Goal: Task Accomplishment & Management: Manage account settings

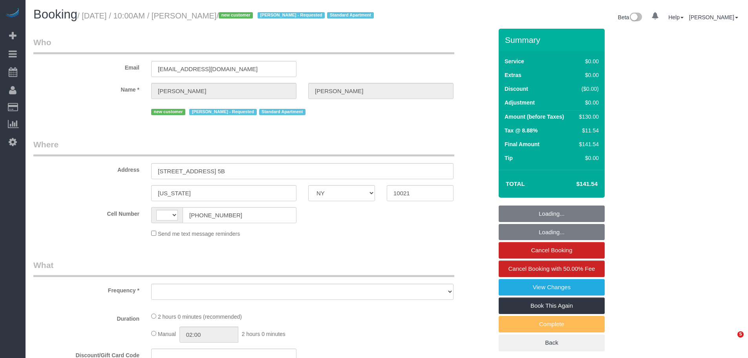
select select "NY"
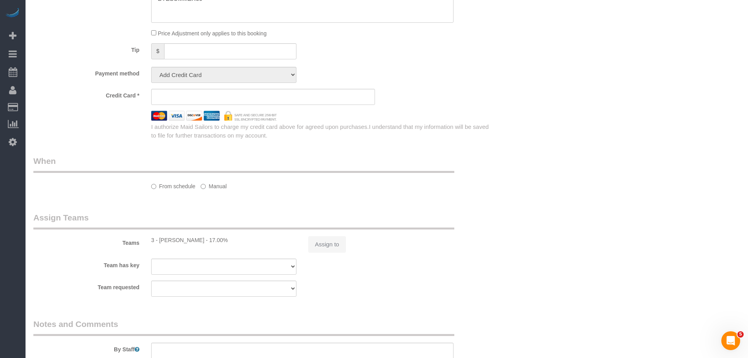
select select "string:[GEOGRAPHIC_DATA]"
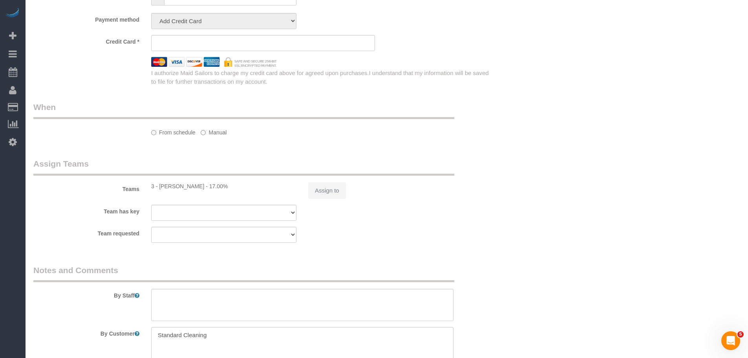
select select "object:824"
select select "string:stripe-pm_1S8lVH4VGloSiKo7q3iqme0x"
select select "1"
select select "spot1"
select select "number:61"
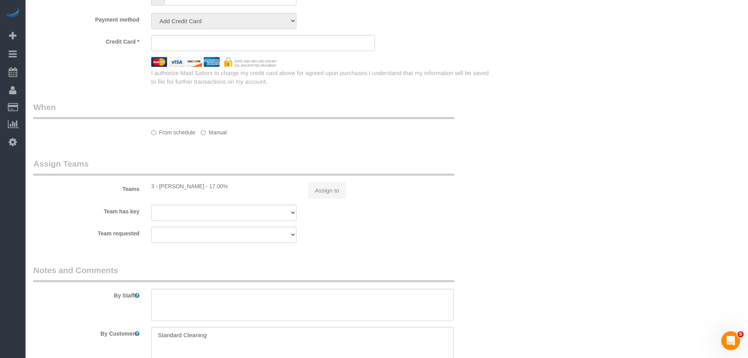
select select "number:90"
select select "number:15"
select select "number:5"
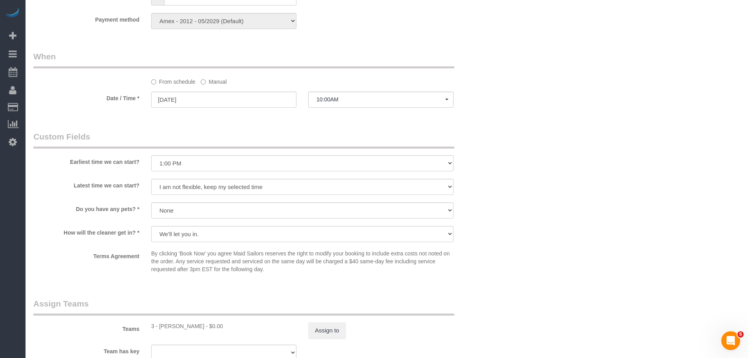
select select "object:1536"
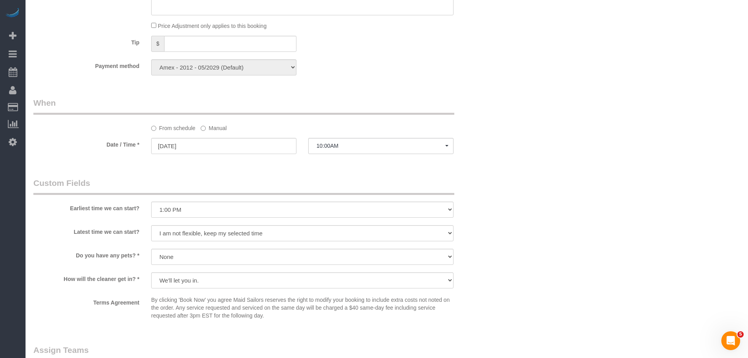
select select "1"
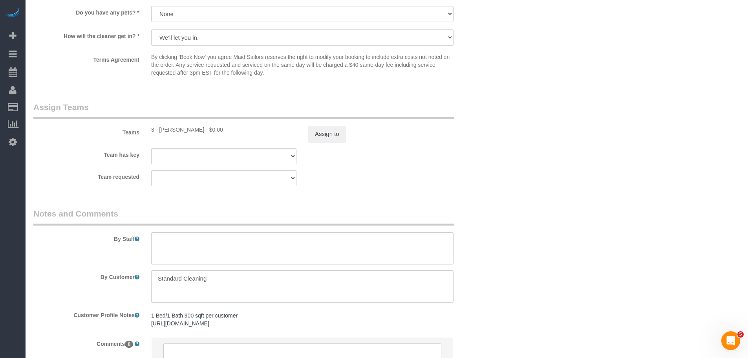
scroll to position [1018, 0]
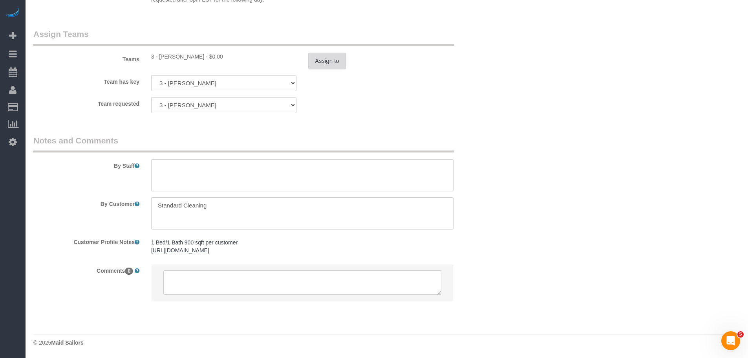
click at [330, 59] on button "Assign to" at bounding box center [327, 61] width 38 height 16
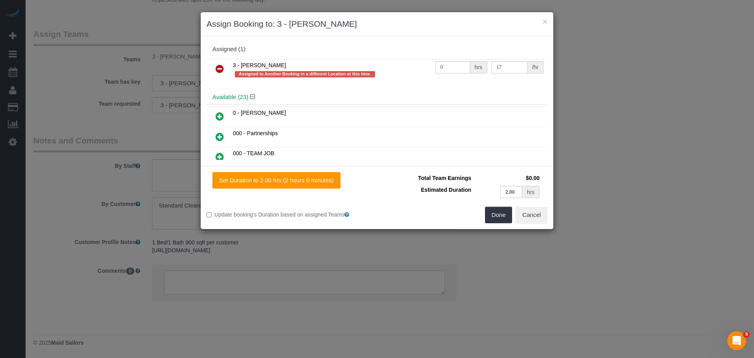
click at [495, 192] on td "2.00 hrs" at bounding box center [507, 192] width 68 height 16
click at [221, 112] on icon at bounding box center [220, 116] width 8 height 9
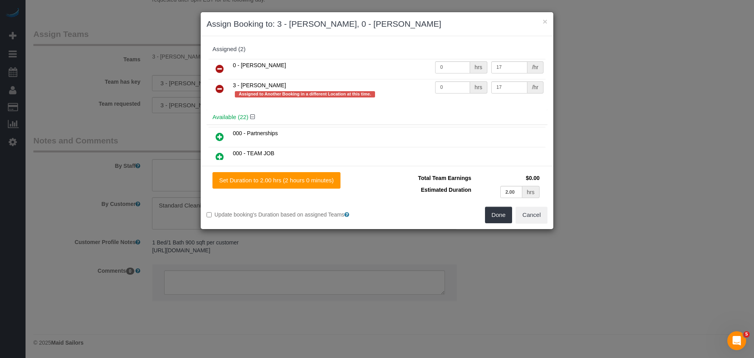
click at [462, 127] on td "000 - Partnerships" at bounding box center [388, 137] width 315 height 20
type input "1.00"
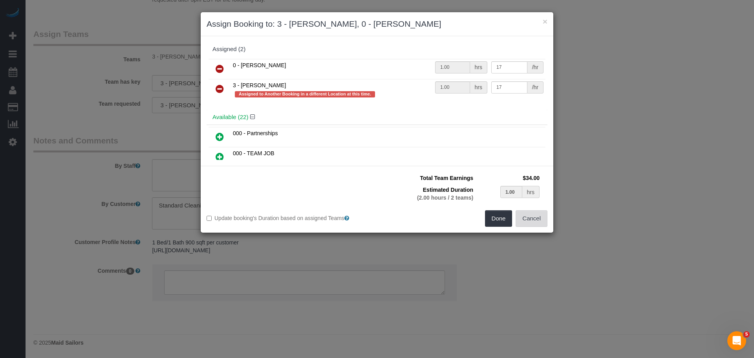
click at [535, 218] on button "Cancel" at bounding box center [532, 218] width 32 height 16
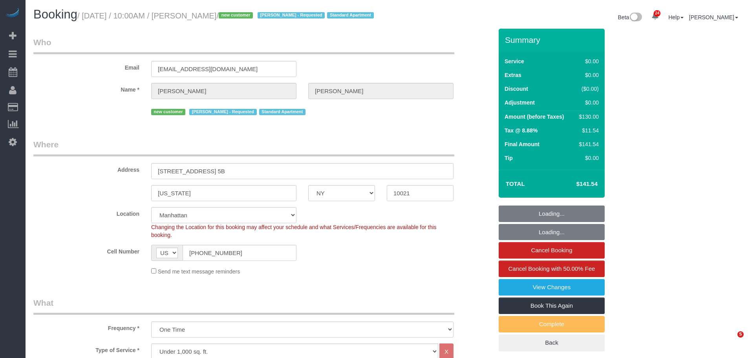
select select "NY"
select select "1"
select select "string:stripe-pm_1S8lVH4VGloSiKo7q3iqme0x"
select select "number:61"
select select "number:90"
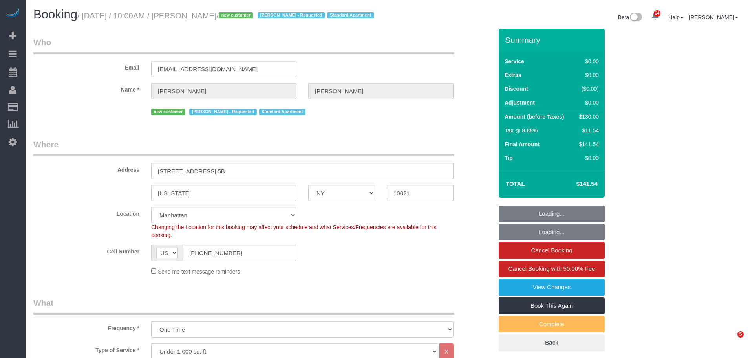
select select "number:15"
select select "number:5"
select select "spot1"
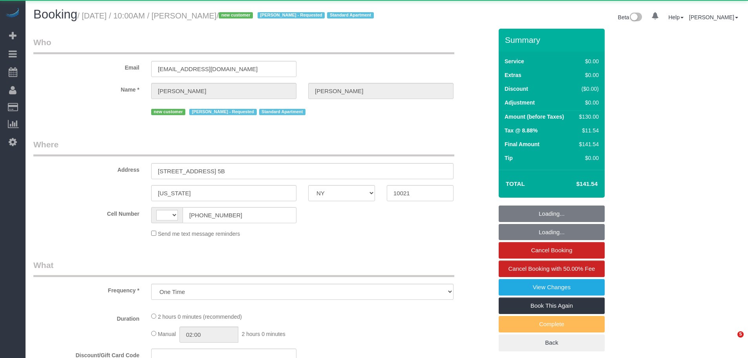
select select "NY"
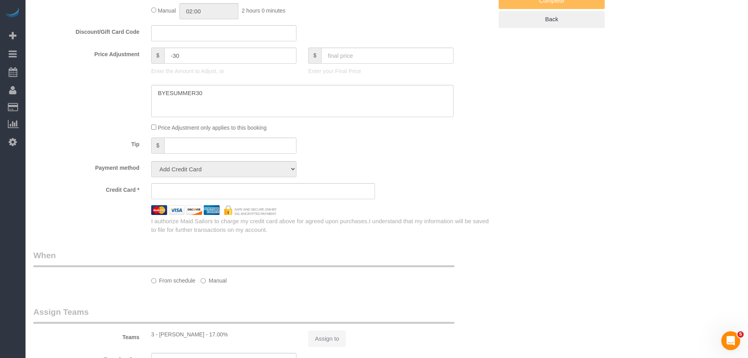
select select "string:[GEOGRAPHIC_DATA]"
select select "number:61"
select select "number:90"
select select "number:15"
select select "number:5"
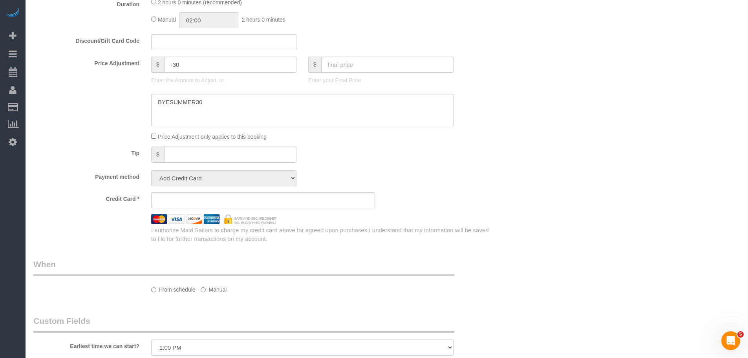
select select "1"
select select "spot1"
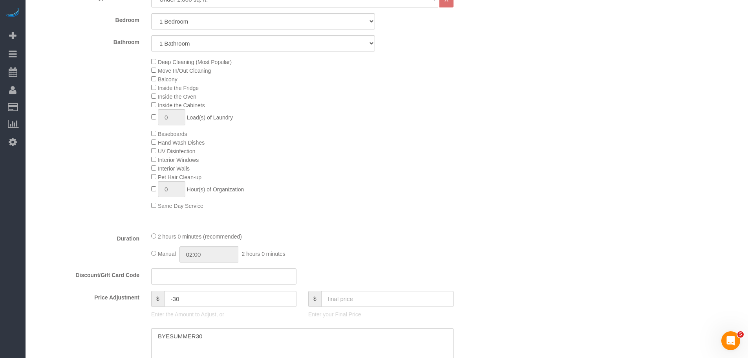
select select "string:stripe-pm_1S8lVH4VGloSiKo7q3iqme0x"
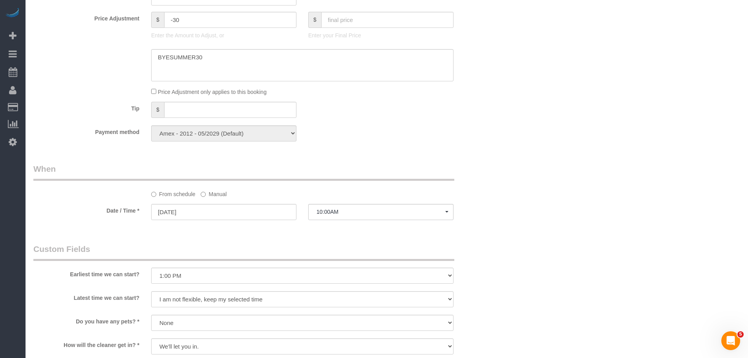
select select "object:1536"
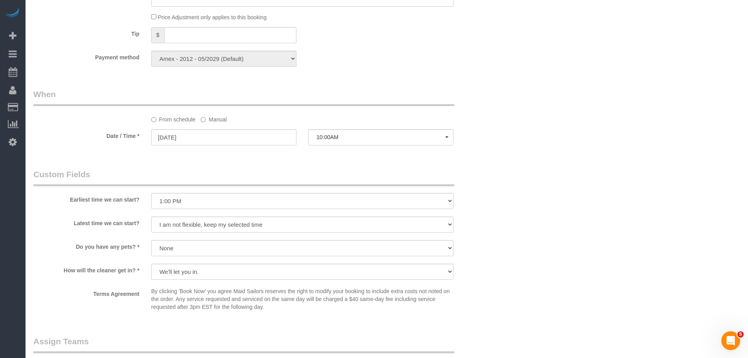
select select "1"
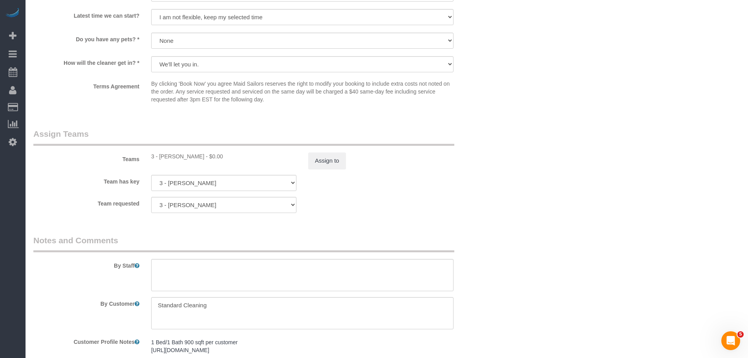
scroll to position [902, 0]
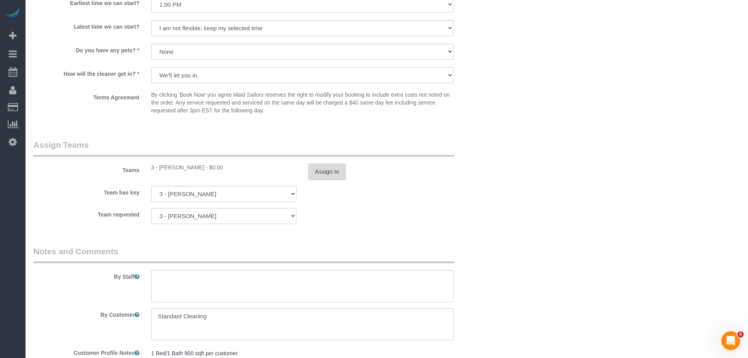
click at [324, 180] on button "Assign to" at bounding box center [327, 171] width 38 height 16
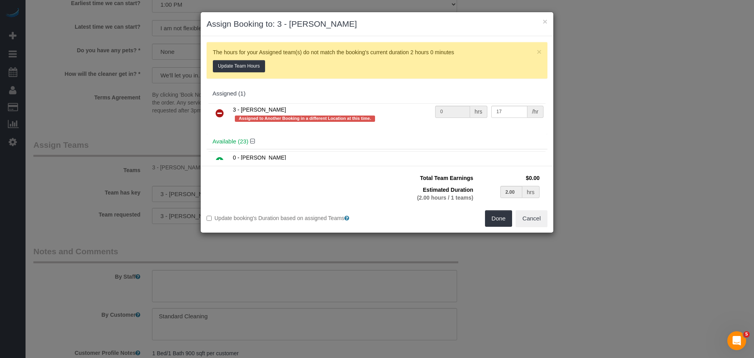
click at [379, 96] on div "Assigned (1)" at bounding box center [377, 93] width 329 height 7
click at [542, 24] on h3 "Assign Booking to: 3 - [PERSON_NAME]" at bounding box center [377, 24] width 341 height 12
drag, startPoint x: 544, startPoint y: 22, endPoint x: 507, endPoint y: 60, distance: 52.8
click at [544, 22] on button "×" at bounding box center [545, 21] width 5 height 8
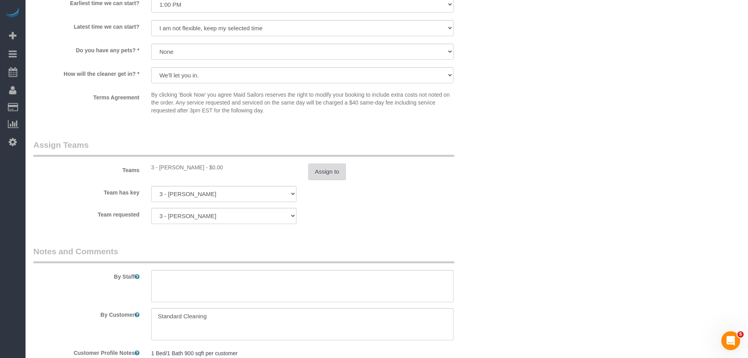
click at [317, 180] on button "Assign to" at bounding box center [327, 171] width 38 height 16
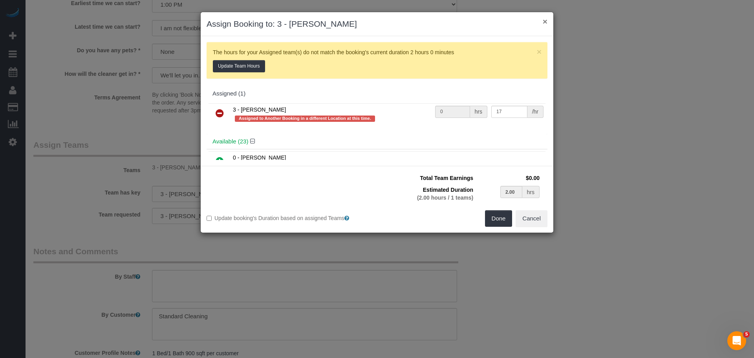
click at [546, 22] on button "×" at bounding box center [545, 21] width 5 height 8
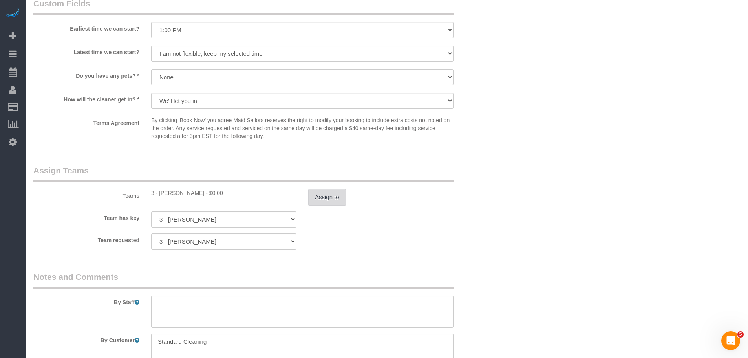
scroll to position [863, 0]
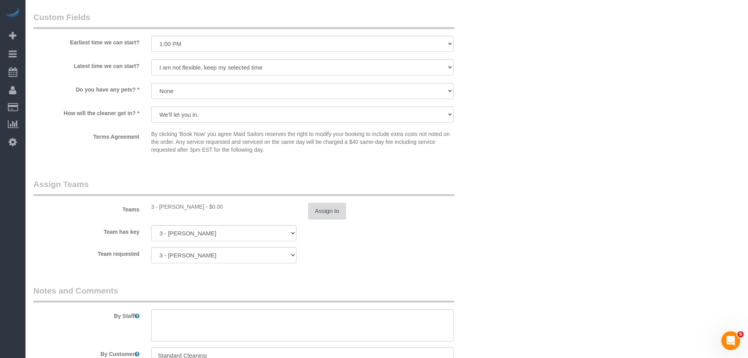
click at [322, 217] on button "Assign to" at bounding box center [327, 211] width 38 height 16
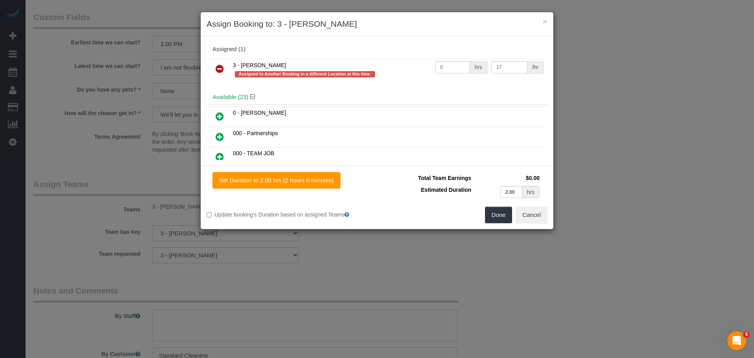
click at [216, 214] on label "Update booking's Duration based on assigned Teams" at bounding box center [289, 215] width 165 height 8
type input "2.00"
click at [394, 179] on td "Total Team Earnings" at bounding box center [428, 178] width 90 height 12
click at [525, 216] on button "Cancel" at bounding box center [532, 215] width 32 height 16
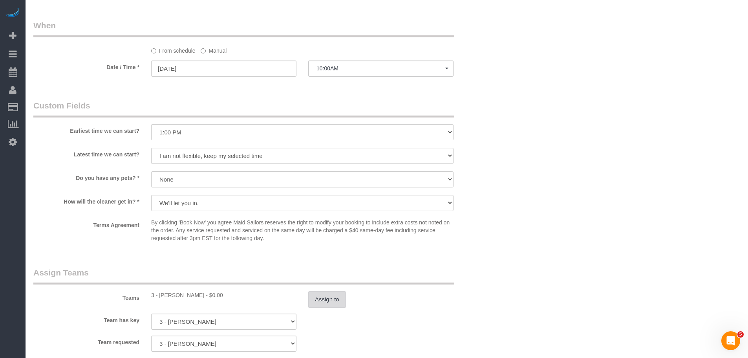
scroll to position [825, 0]
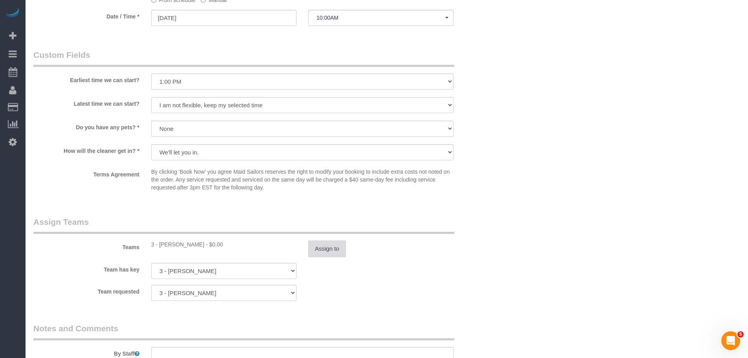
click at [327, 257] on button "Assign to" at bounding box center [327, 248] width 38 height 16
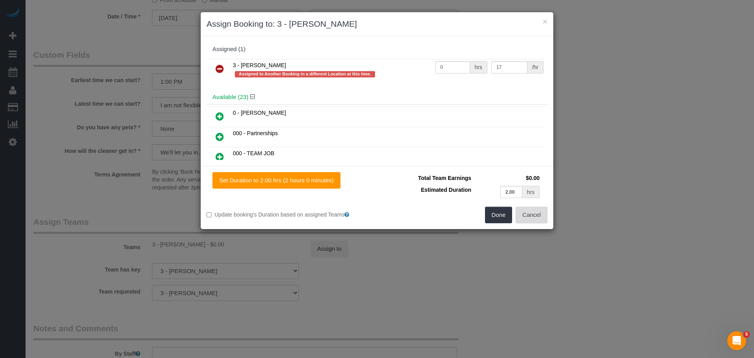
click at [535, 215] on button "Cancel" at bounding box center [532, 215] width 32 height 16
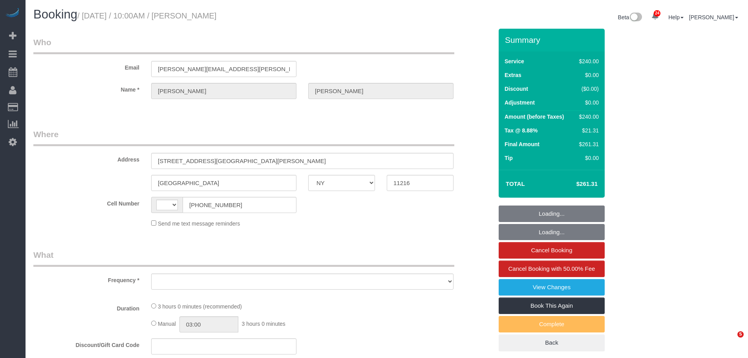
select select "NY"
select select "string:[GEOGRAPHIC_DATA]"
select select "spot1"
select select "number:89"
select select "number:90"
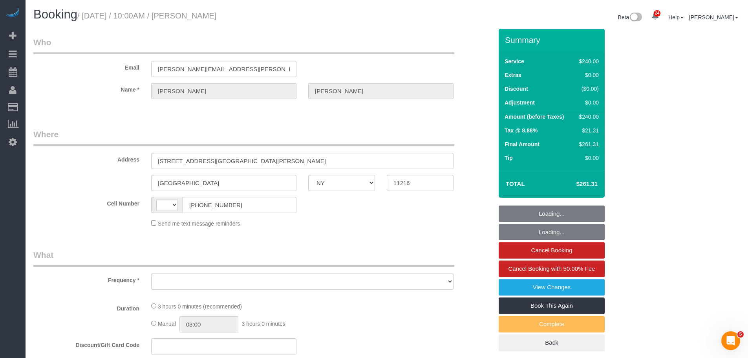
select select "number:15"
select select "number:5"
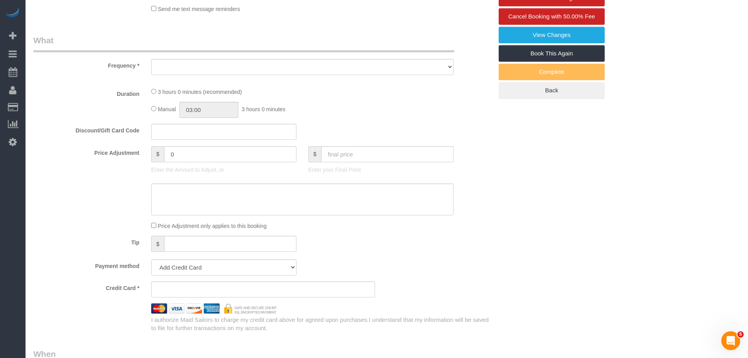
select select "object:959"
select select "string:stripe-pm_1S54bb4VGloSiKo7thid9q8R"
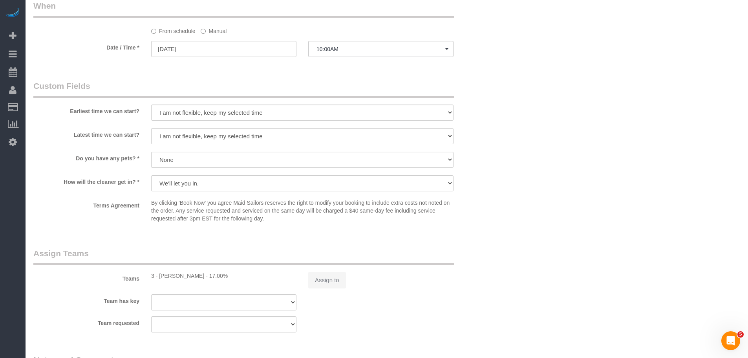
select select "180"
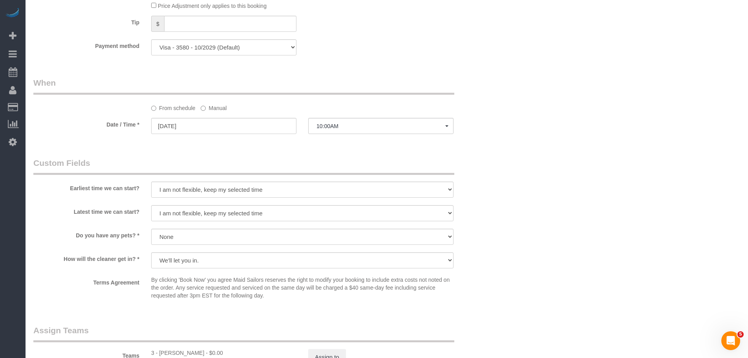
select select "object:1381"
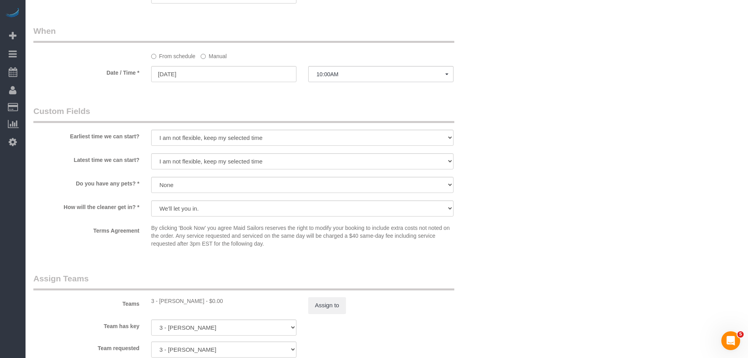
scroll to position [641, 0]
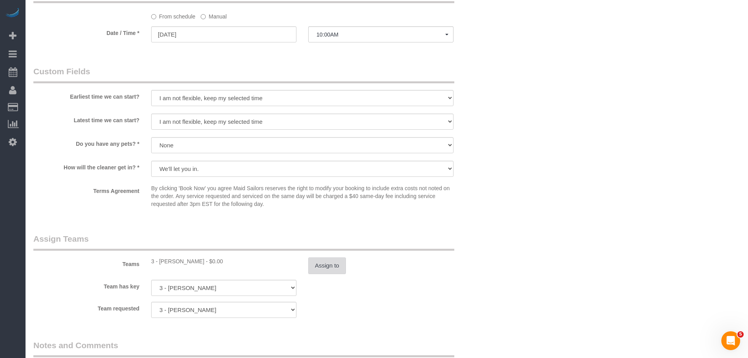
click at [323, 269] on button "Assign to" at bounding box center [327, 265] width 38 height 16
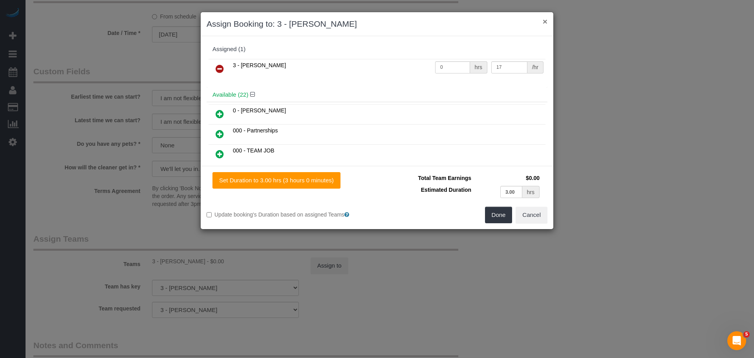
click at [546, 20] on button "×" at bounding box center [545, 21] width 5 height 8
